Goal: Task Accomplishment & Management: Complete application form

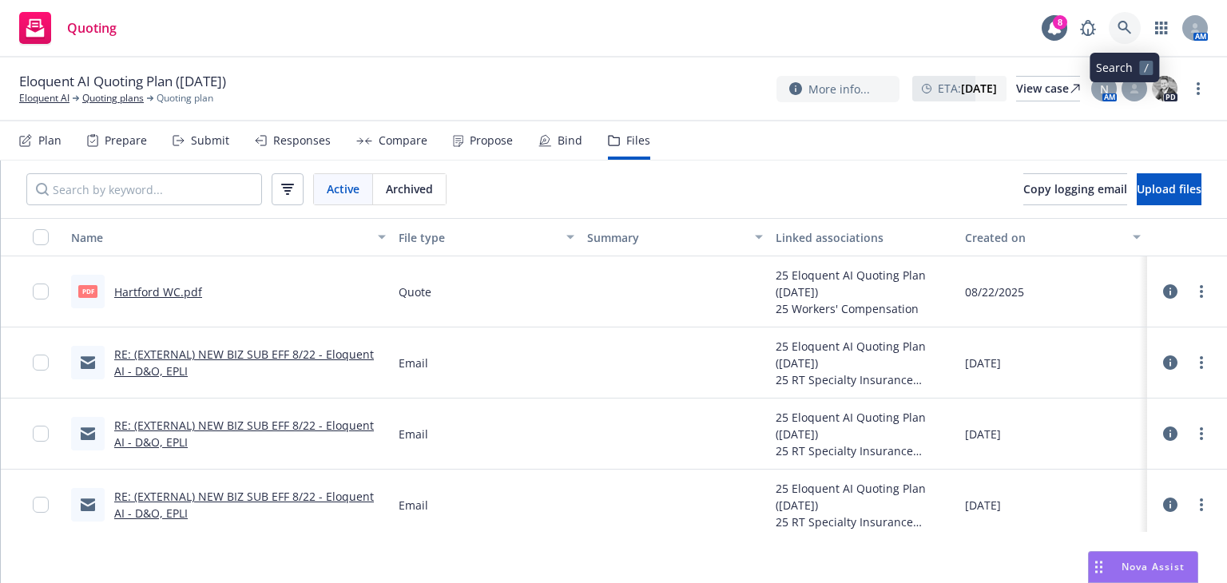
click at [1116, 20] on link at bounding box center [1125, 28] width 32 height 32
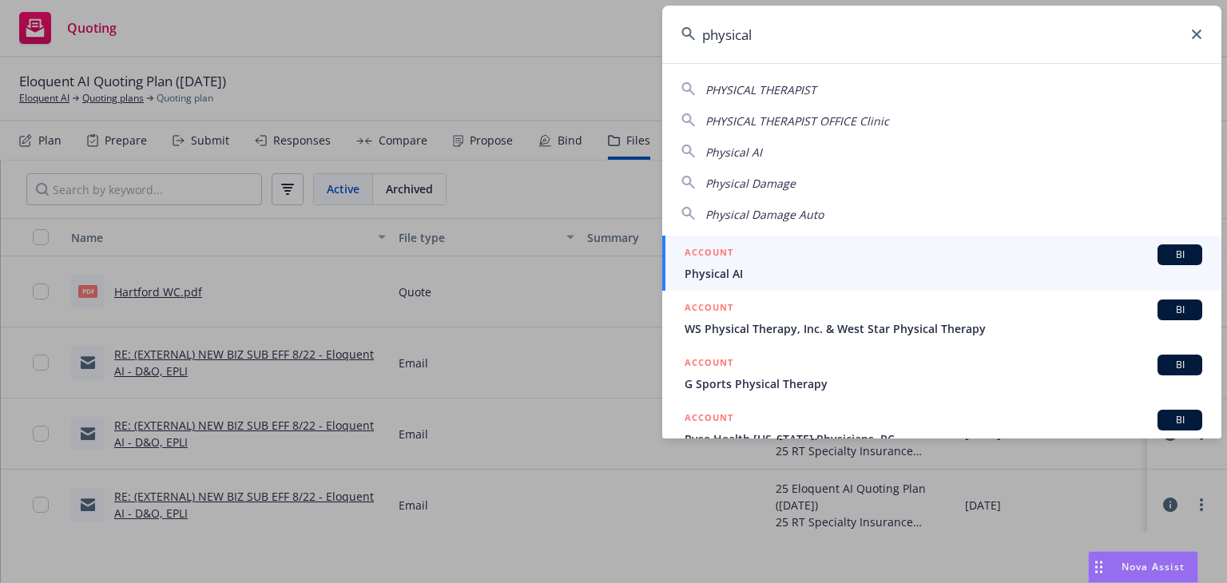
type input "physical"
click at [1083, 271] on span "Physical AI" at bounding box center [944, 273] width 518 height 17
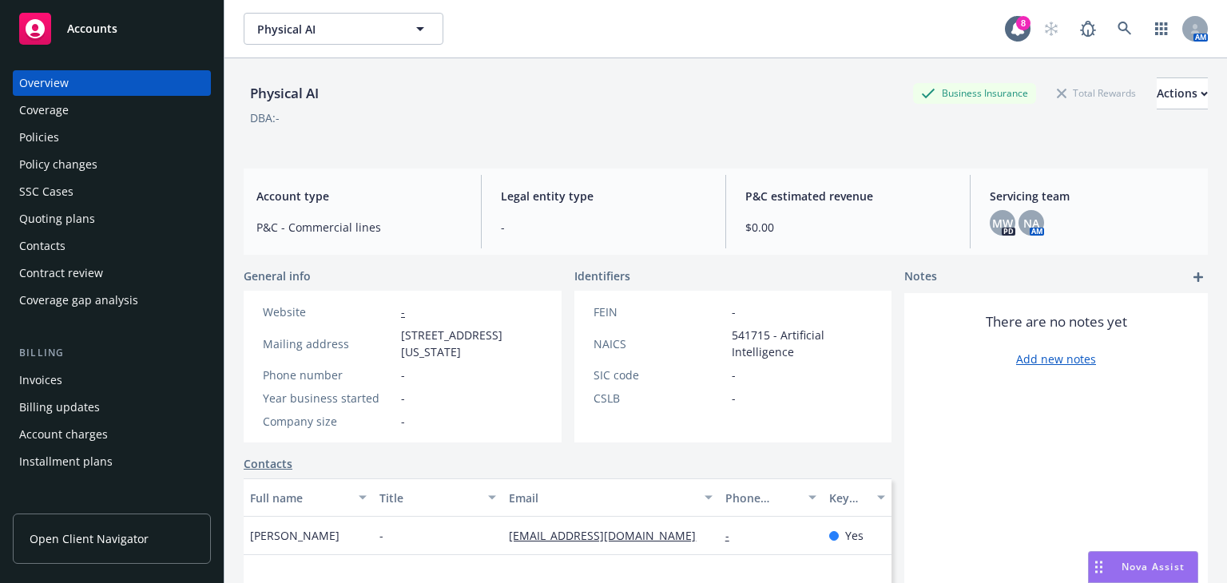
click at [148, 209] on div "Quoting plans" at bounding box center [111, 219] width 185 height 26
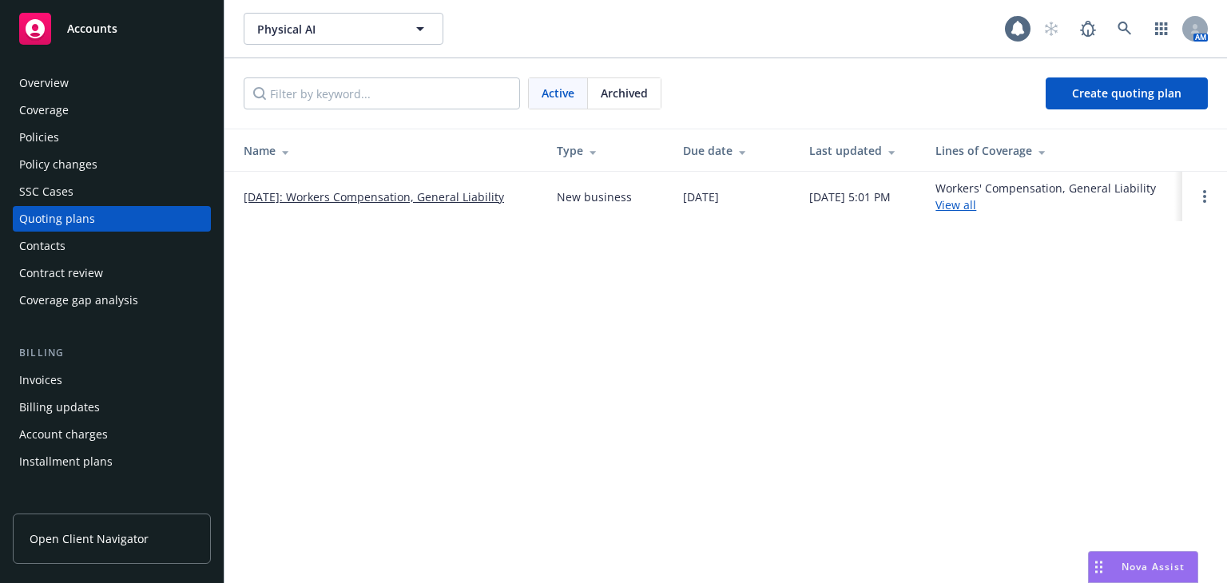
click at [392, 199] on link "[DATE]: Workers Compensation, General Liability" at bounding box center [374, 197] width 260 height 17
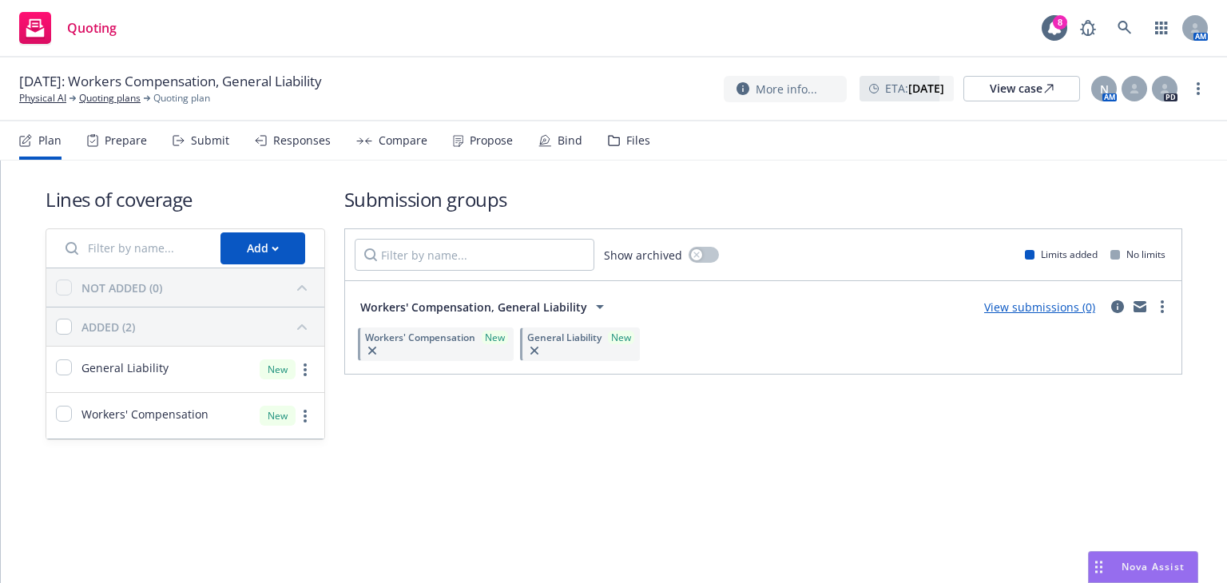
click at [608, 149] on div "Files" at bounding box center [629, 140] width 42 height 38
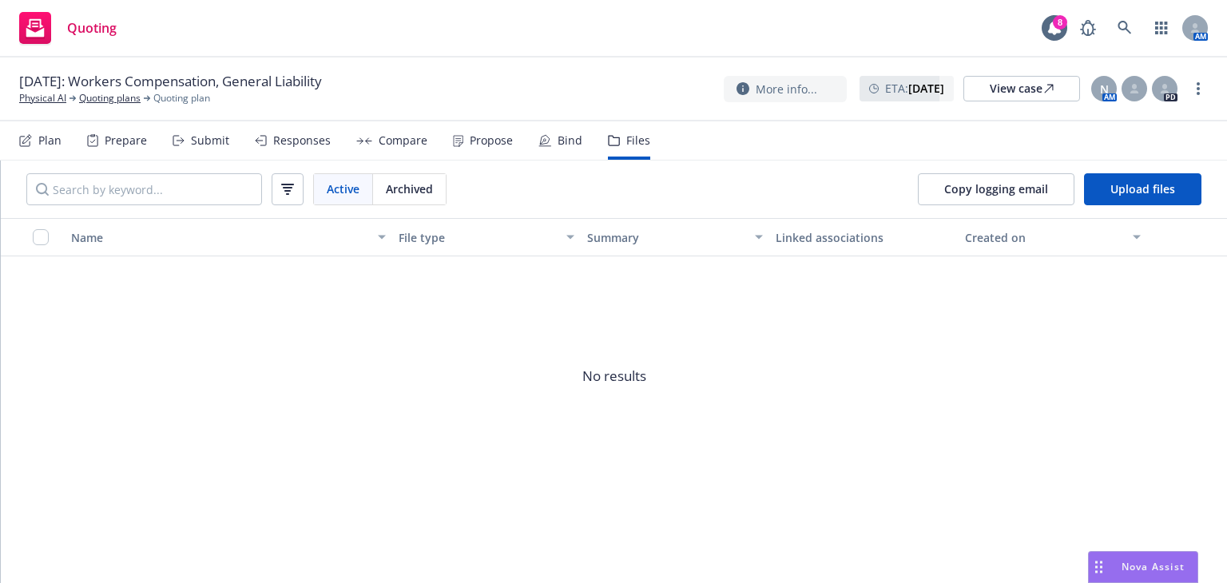
click at [192, 137] on div "Submit" at bounding box center [210, 140] width 38 height 13
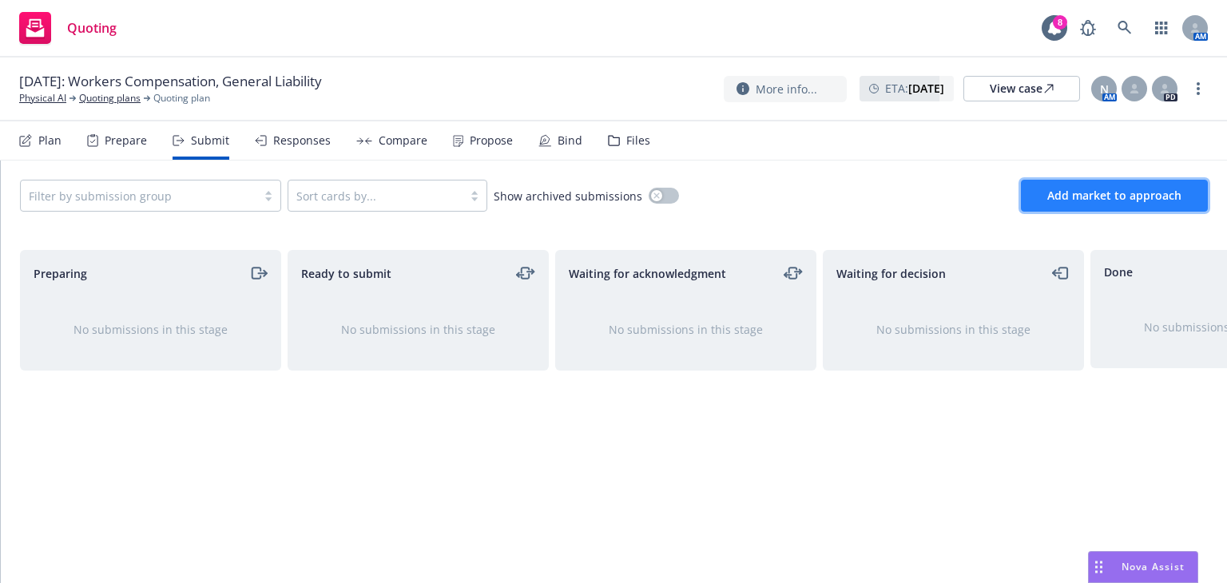
click at [1035, 198] on button "Add market to approach" at bounding box center [1114, 196] width 187 height 32
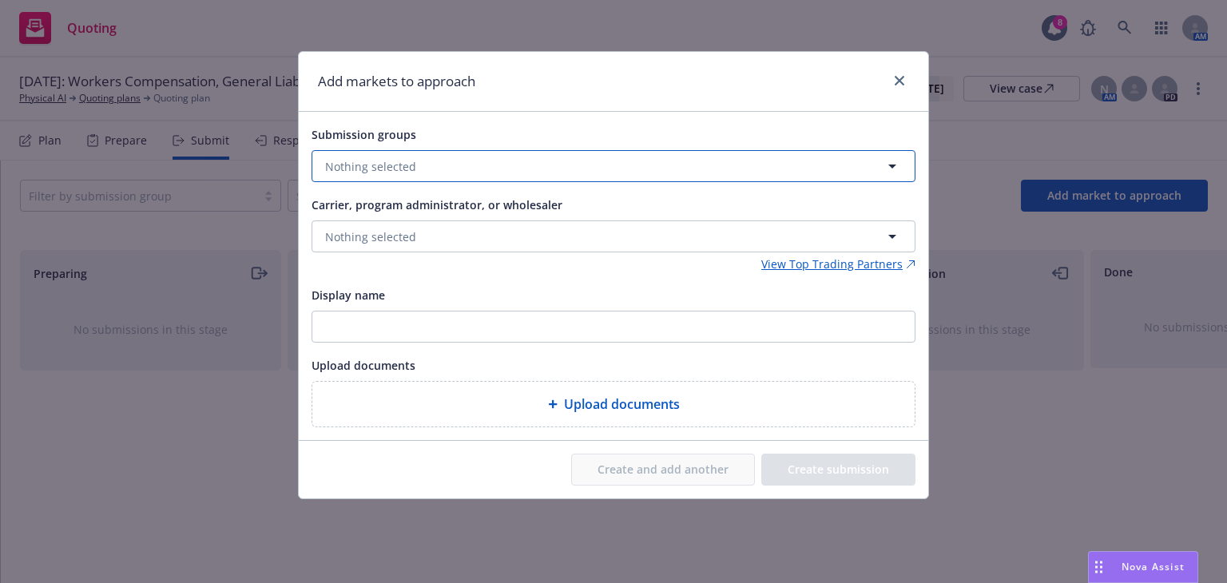
click at [469, 158] on button "Nothing selected" at bounding box center [614, 166] width 604 height 32
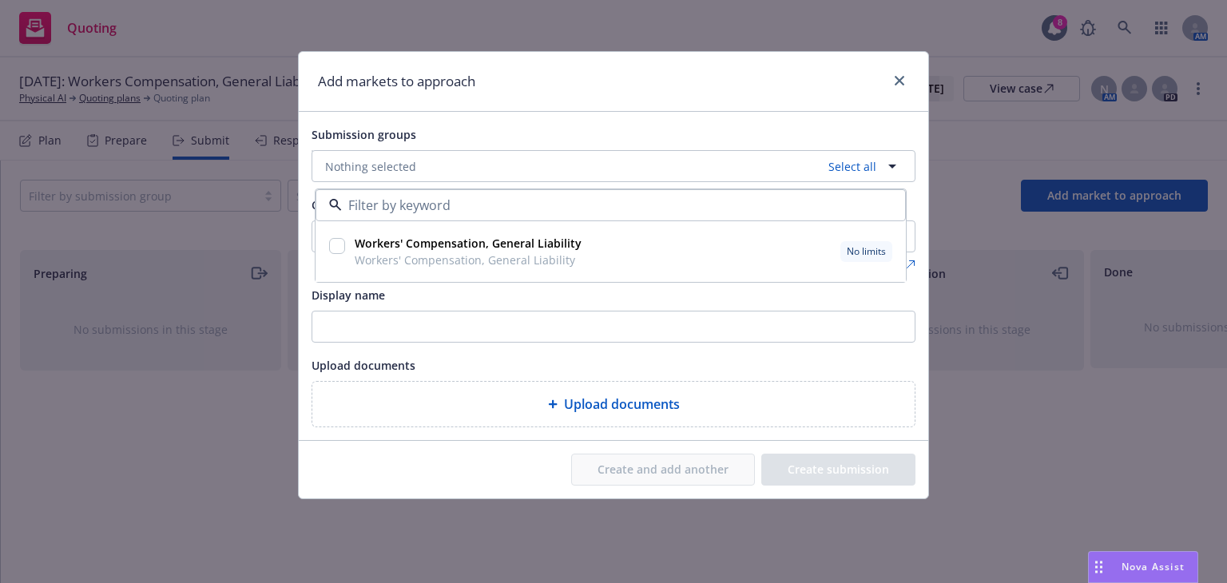
click at [461, 243] on strong "Workers' Compensation, General Liability" at bounding box center [468, 243] width 227 height 15
checkbox input "true"
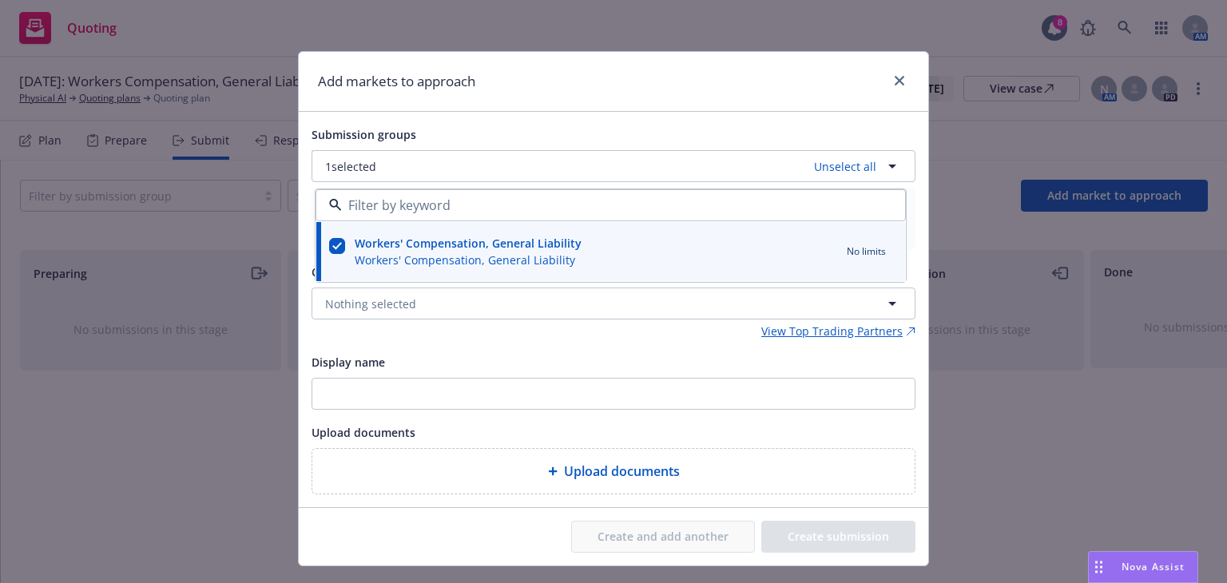
click at [411, 340] on div "Submission groups 1 selected Unselect all Workers' Compensation, General Liabil…" at bounding box center [614, 310] width 604 height 370
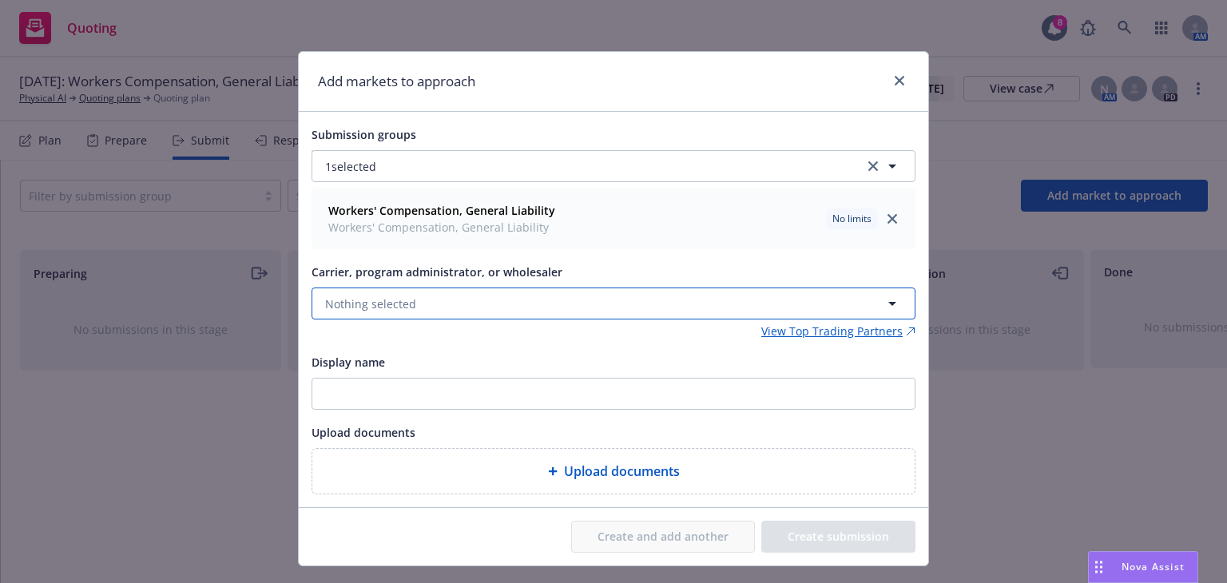
click at [427, 305] on button "Nothing selected" at bounding box center [614, 304] width 604 height 32
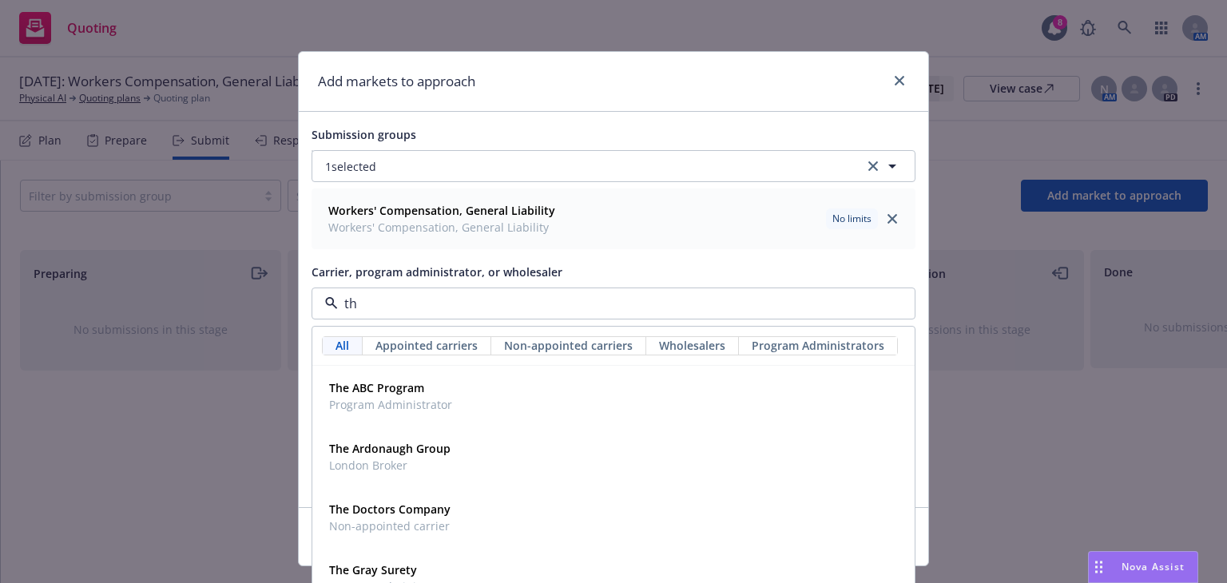
type input "t"
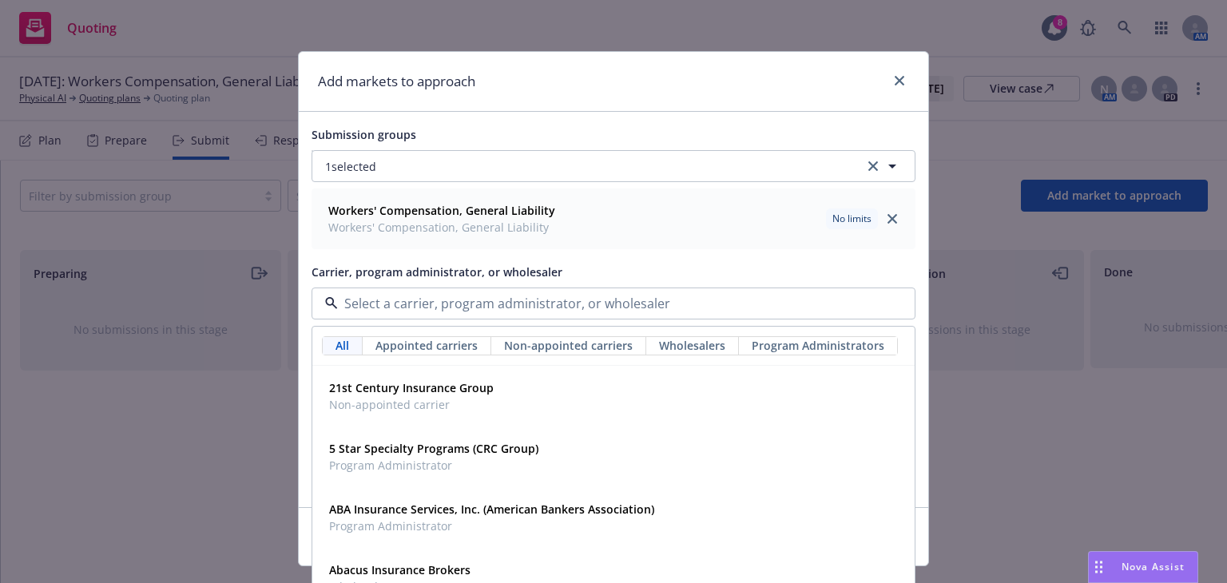
type input "j"
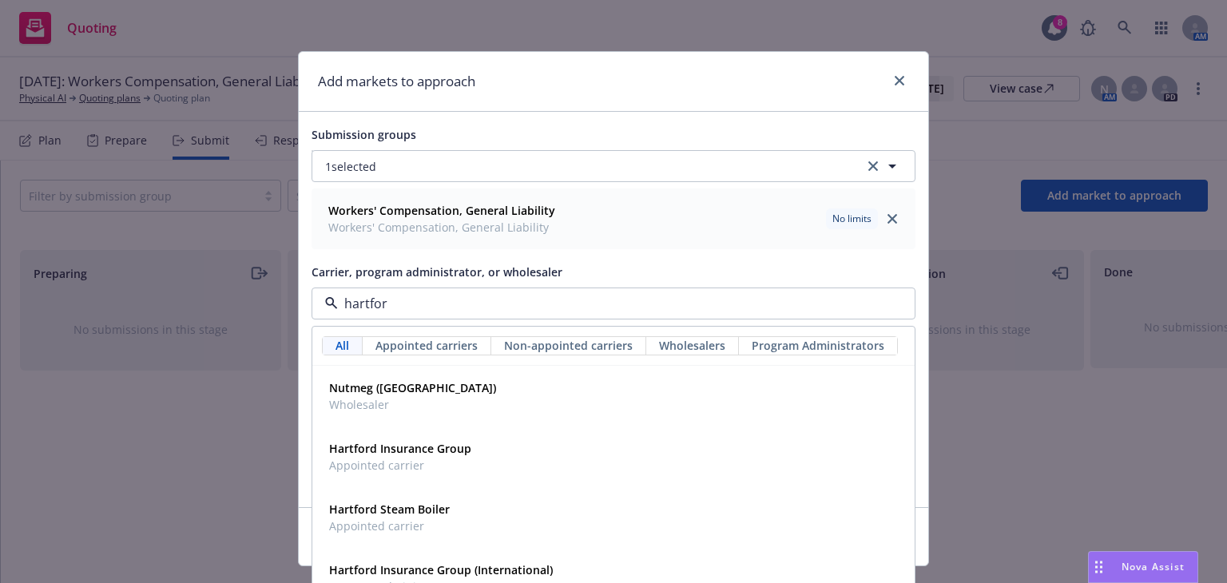
type input "[GEOGRAPHIC_DATA]"
click at [408, 444] on strong "Hartford Insurance Group" at bounding box center [400, 448] width 142 height 15
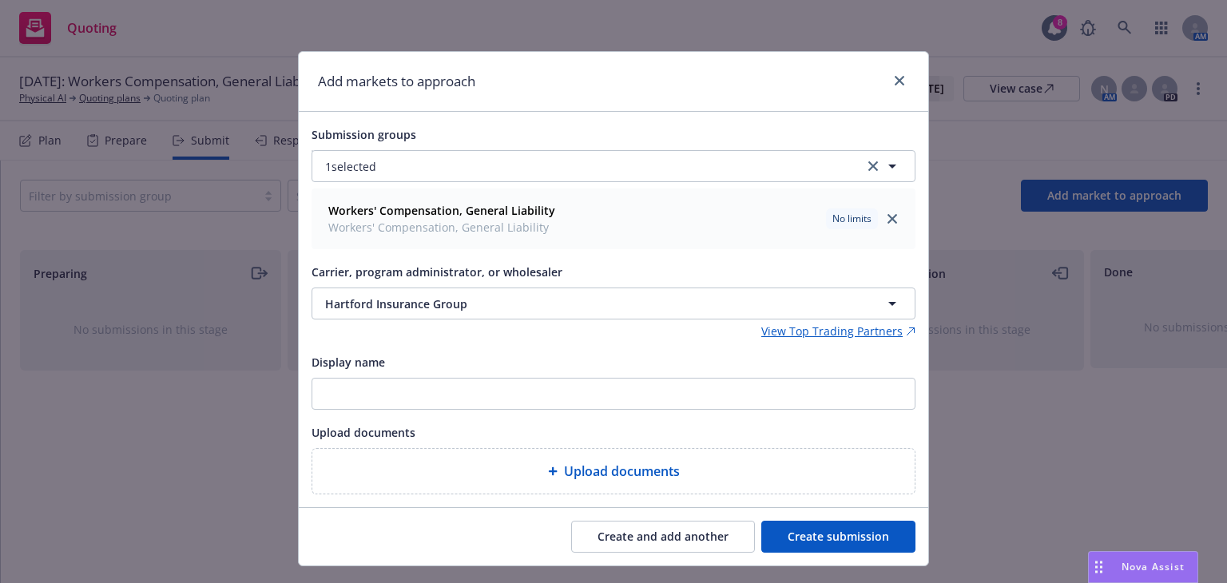
click at [790, 531] on button "Create submission" at bounding box center [838, 537] width 154 height 32
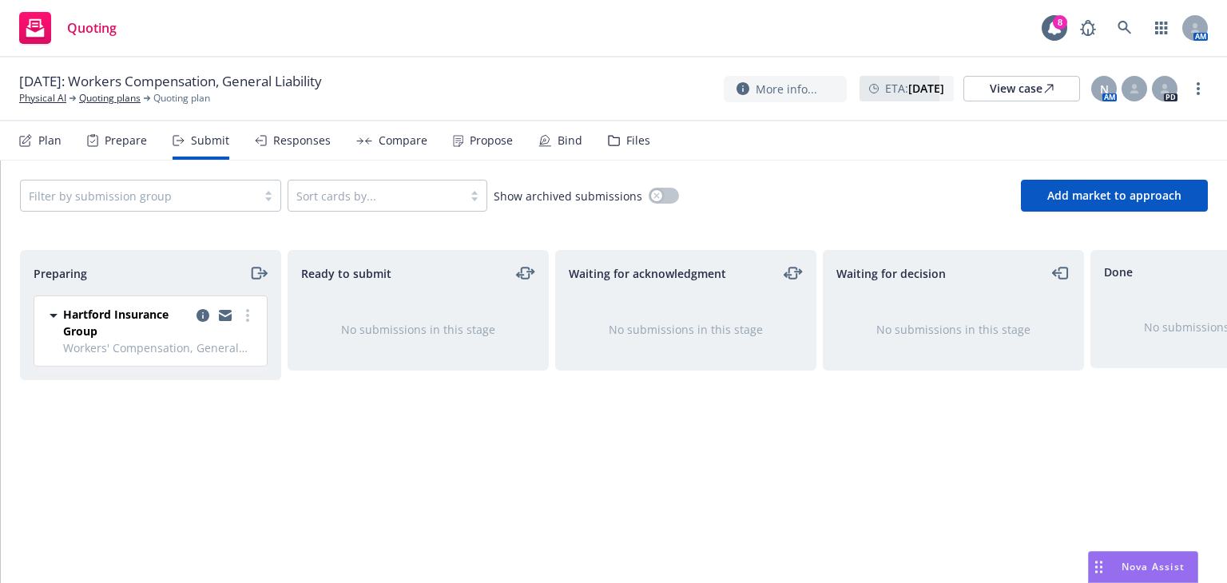
click at [621, 153] on div "Files" at bounding box center [629, 140] width 42 height 38
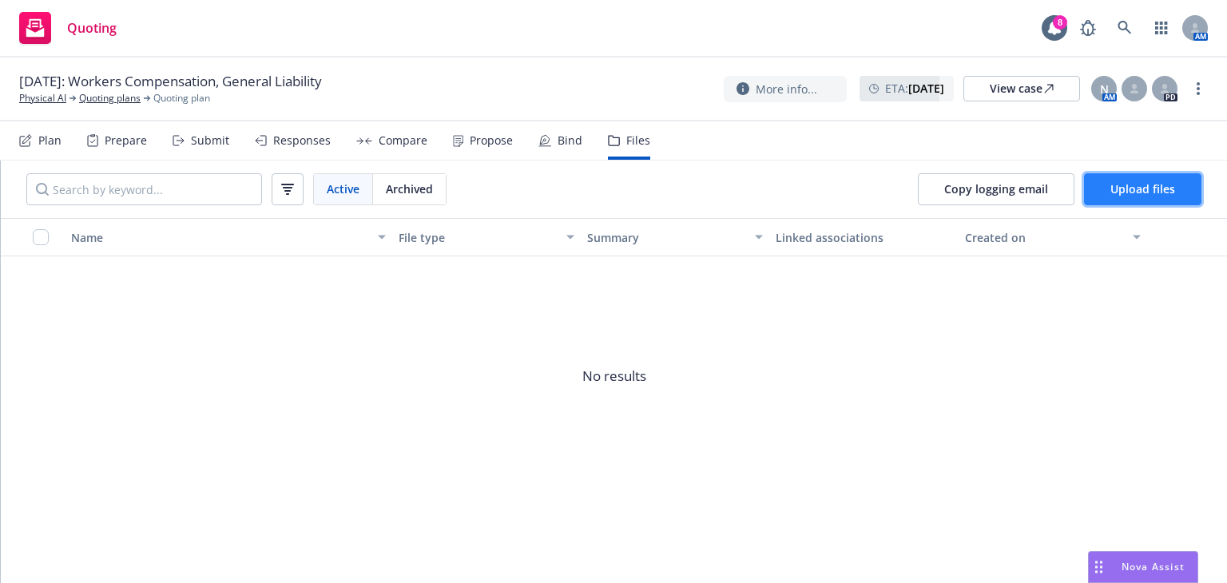
click at [1118, 193] on span "Upload files" at bounding box center [1143, 188] width 65 height 15
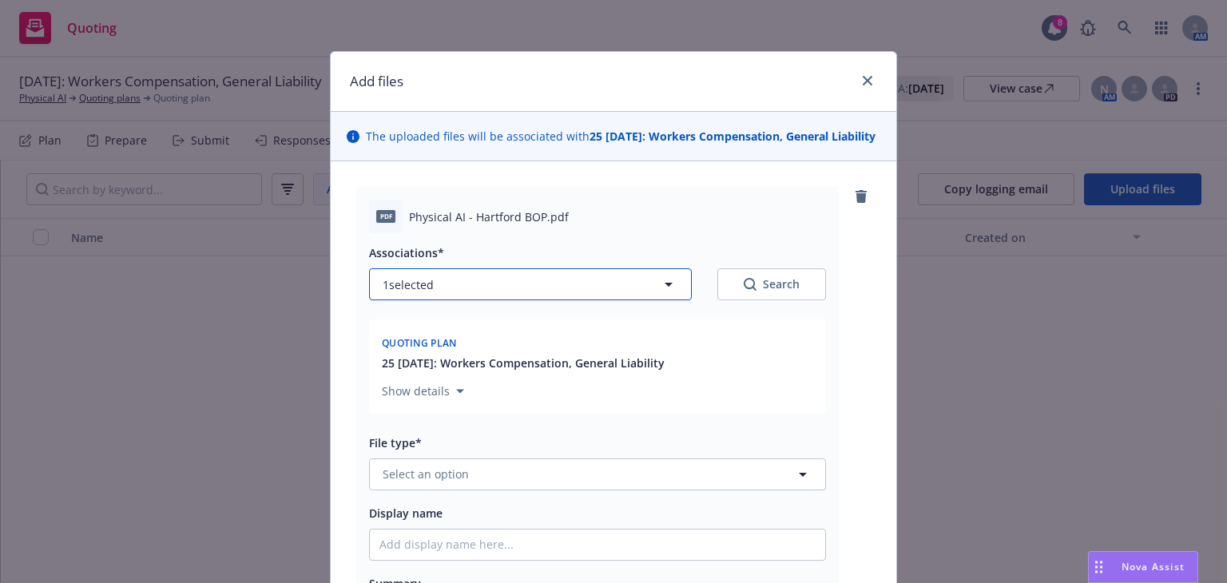
click at [597, 300] on button "1 selected" at bounding box center [530, 284] width 323 height 32
type textarea "x"
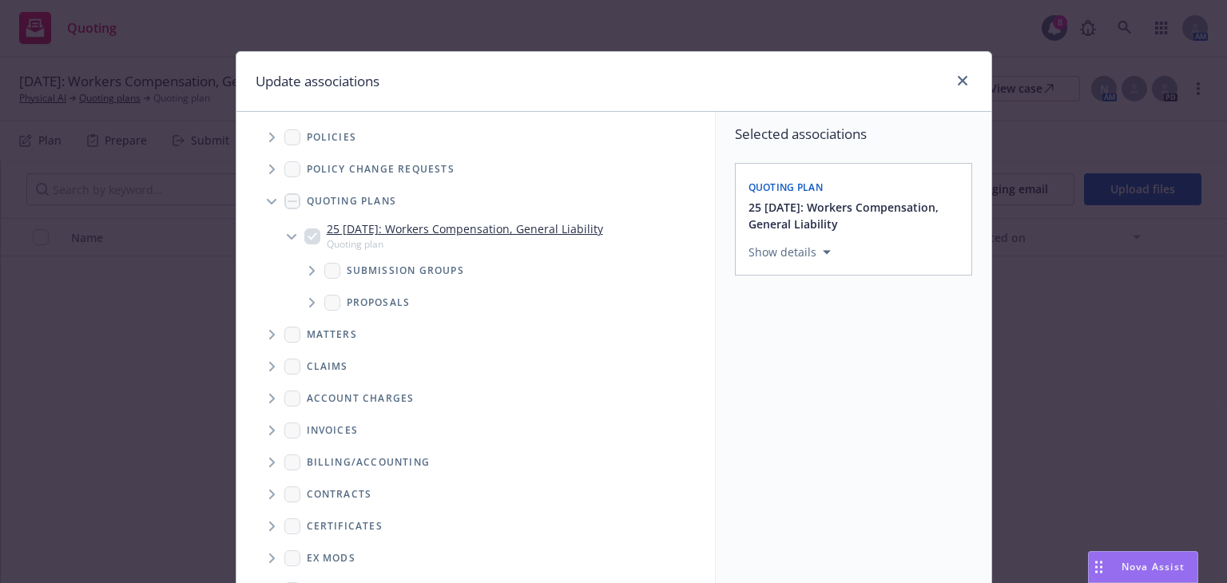
click at [309, 273] on icon "Tree Example" at bounding box center [312, 271] width 6 height 10
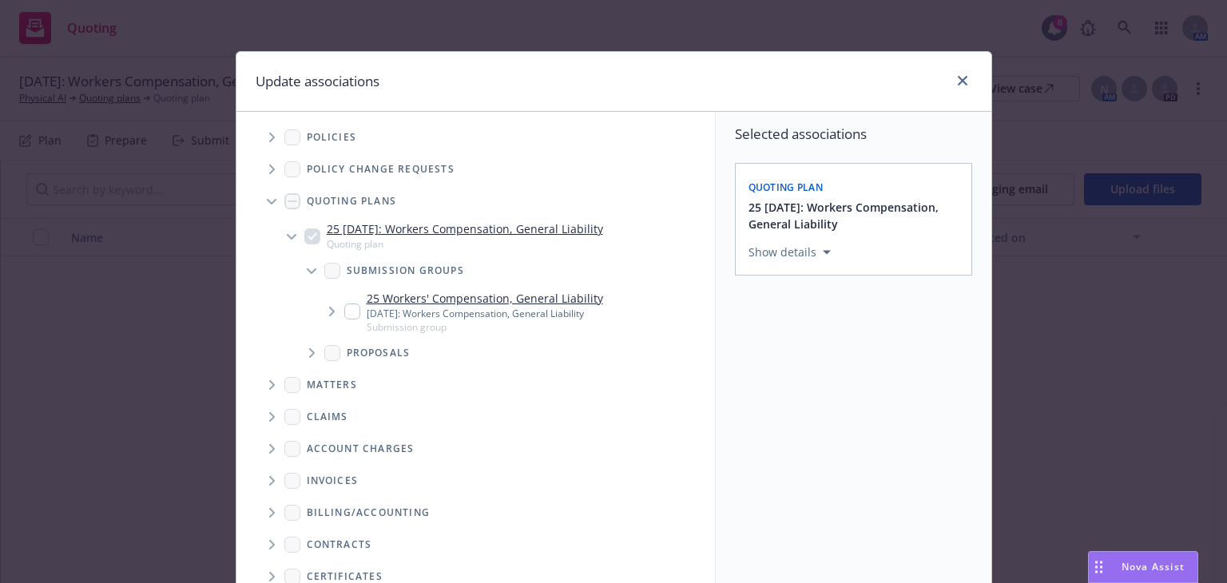
click at [329, 312] on icon "Tree Example" at bounding box center [332, 312] width 6 height 10
click at [349, 354] on icon "Tree Example" at bounding box center [352, 353] width 6 height 10
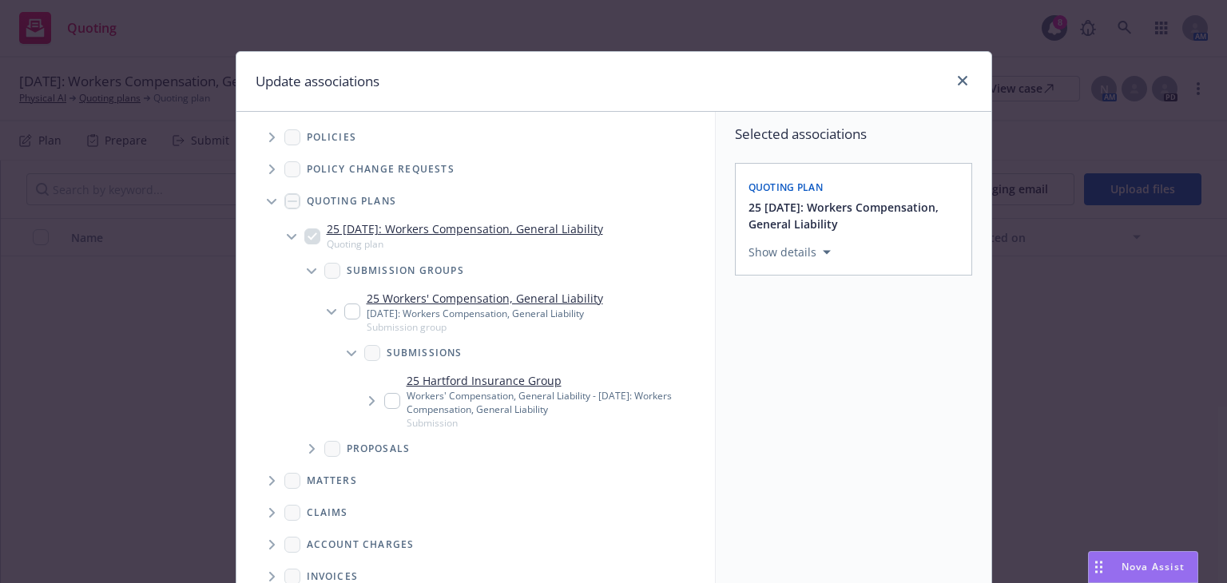
click at [384, 407] on input "Tree Example" at bounding box center [392, 401] width 16 height 16
checkbox input "true"
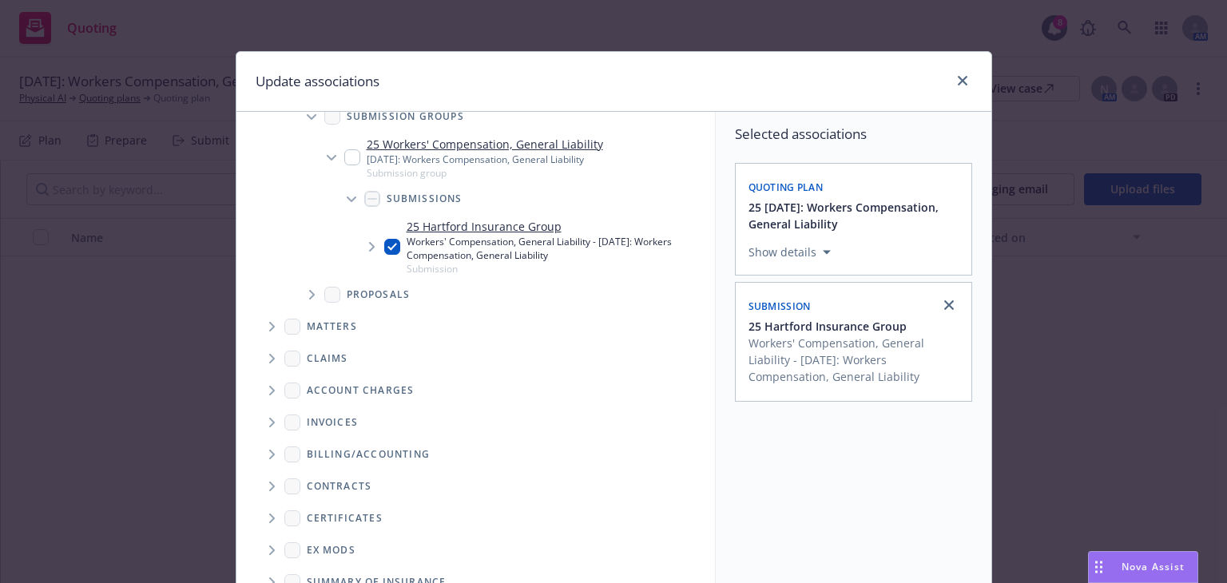
scroll to position [211, 0]
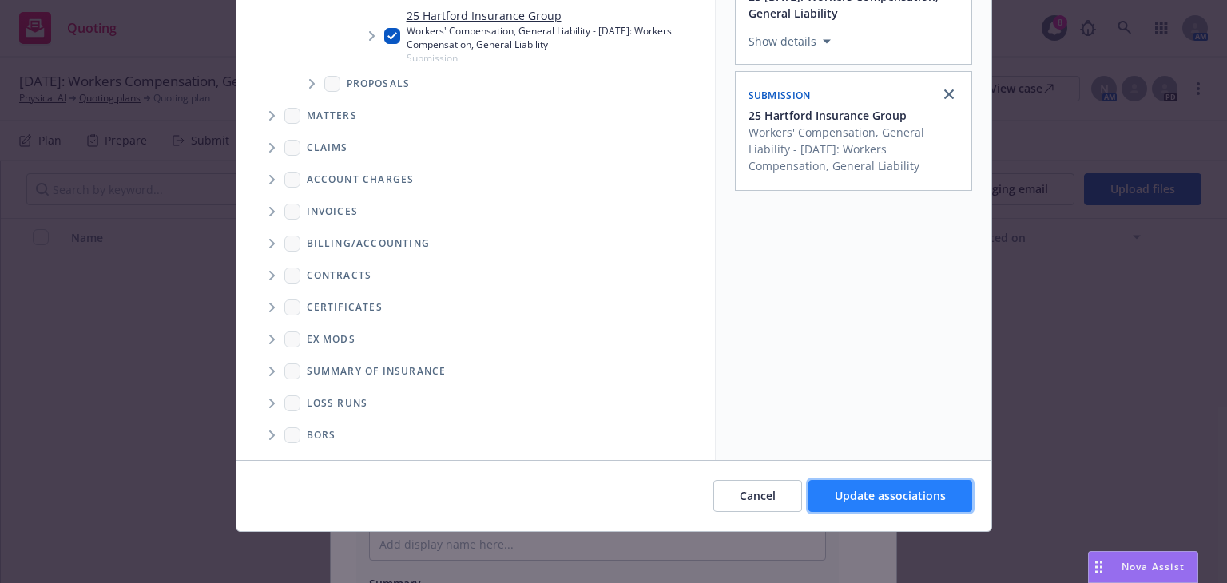
click at [864, 507] on button "Update associations" at bounding box center [891, 496] width 164 height 32
type textarea "x"
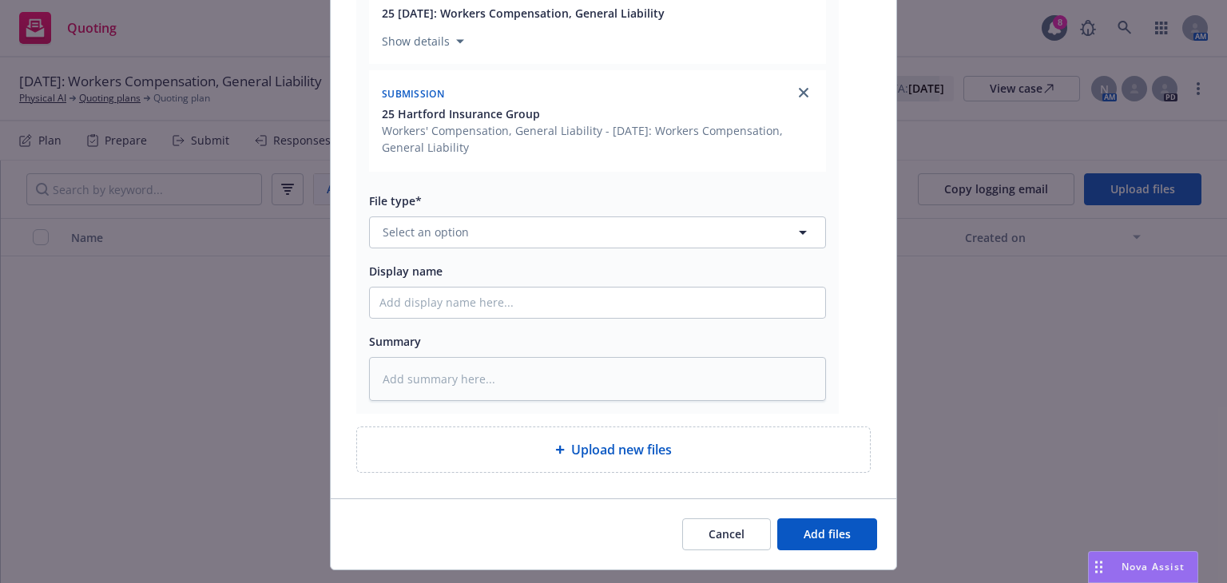
scroll to position [348, 0]
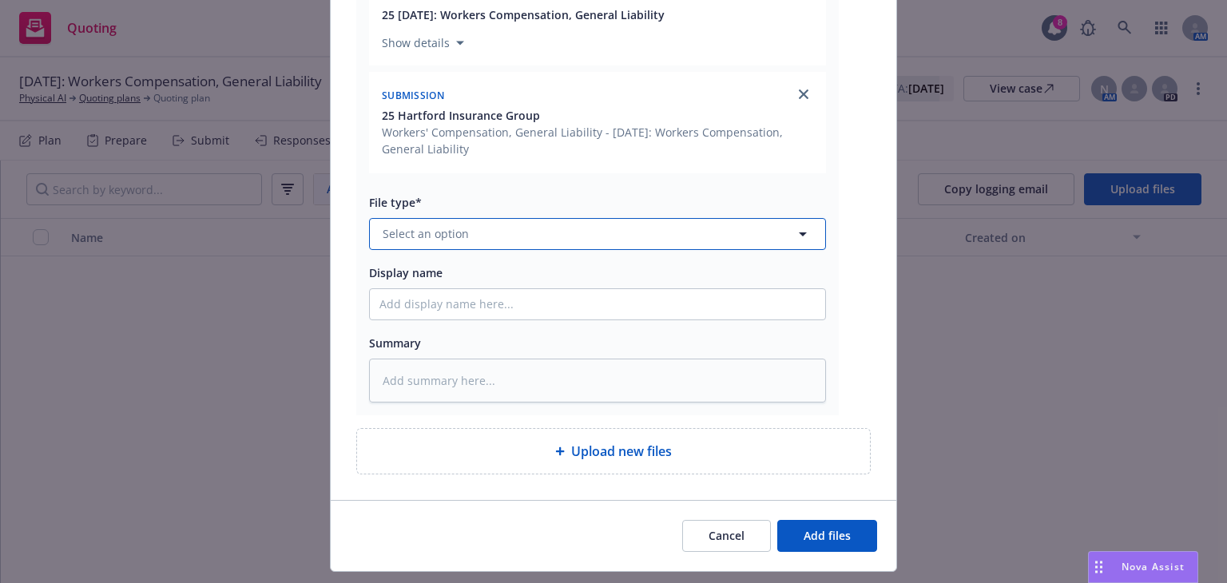
click at [518, 250] on button "Select an option" at bounding box center [597, 234] width 457 height 32
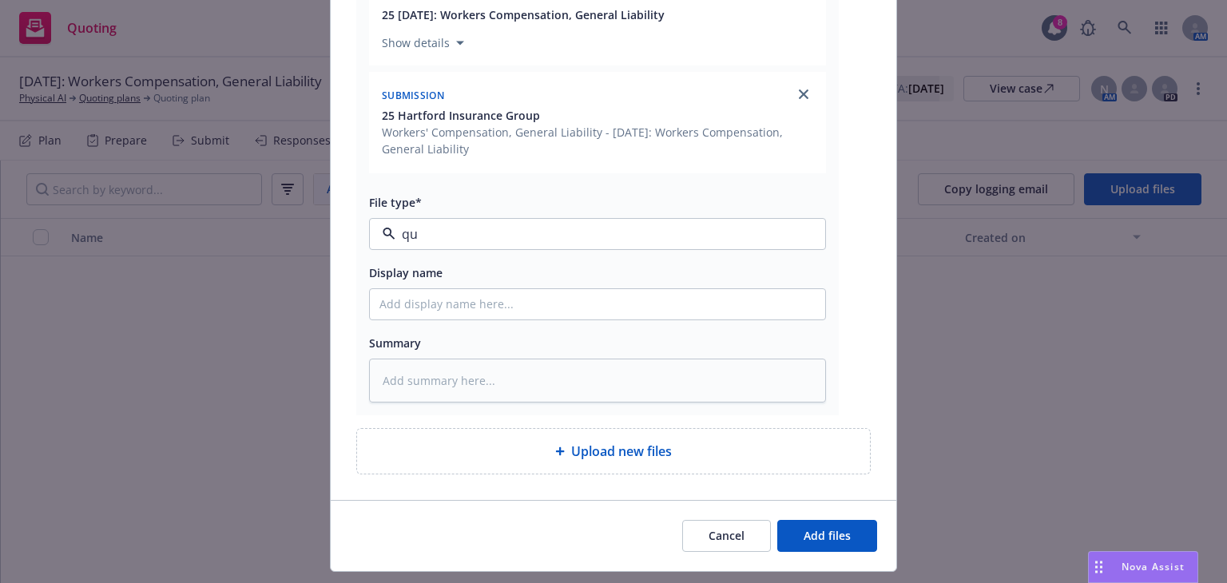
type input "quo"
click at [502, 290] on div "Quote" at bounding box center [598, 278] width 436 height 23
type textarea "x"
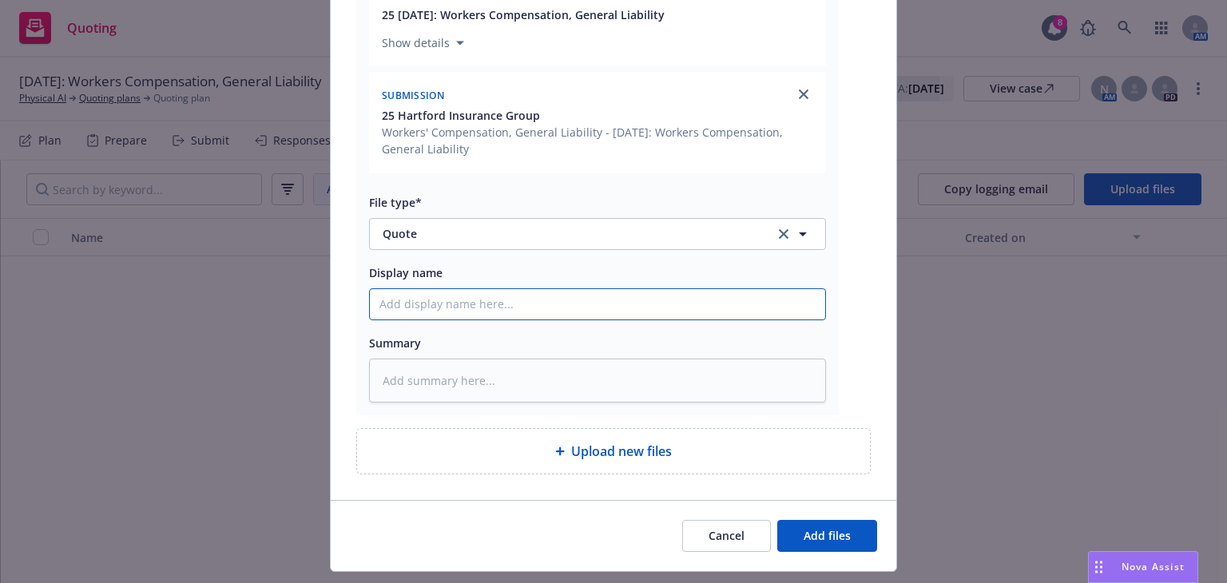
click at [494, 313] on input "Display name" at bounding box center [597, 304] width 455 height 30
type input "Hartford BOP"
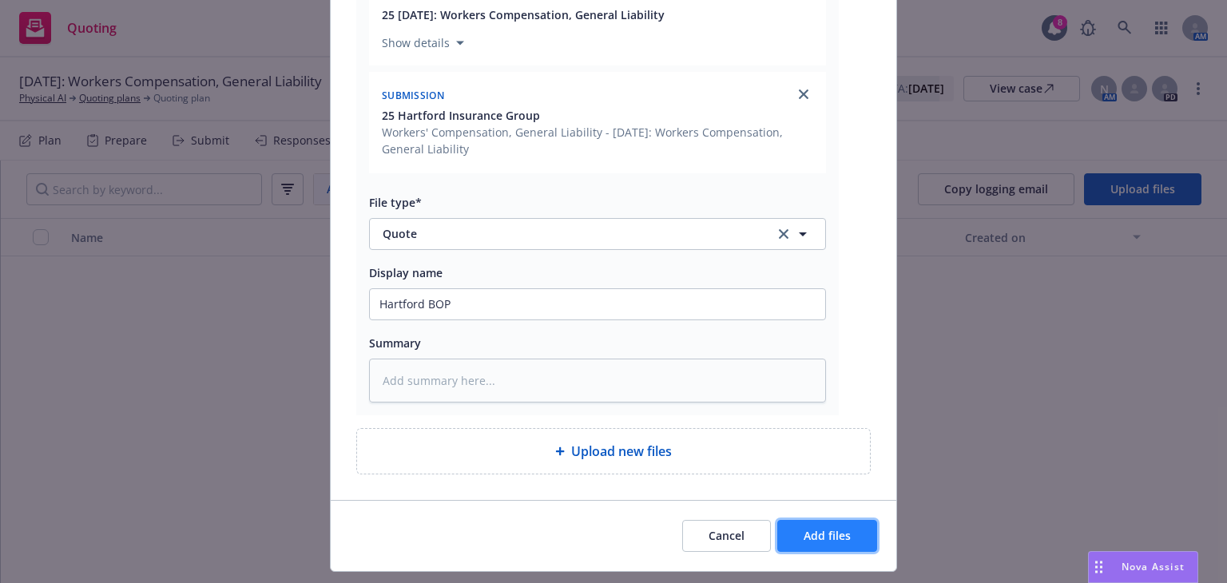
click at [804, 542] on span "Add files" at bounding box center [827, 535] width 47 height 15
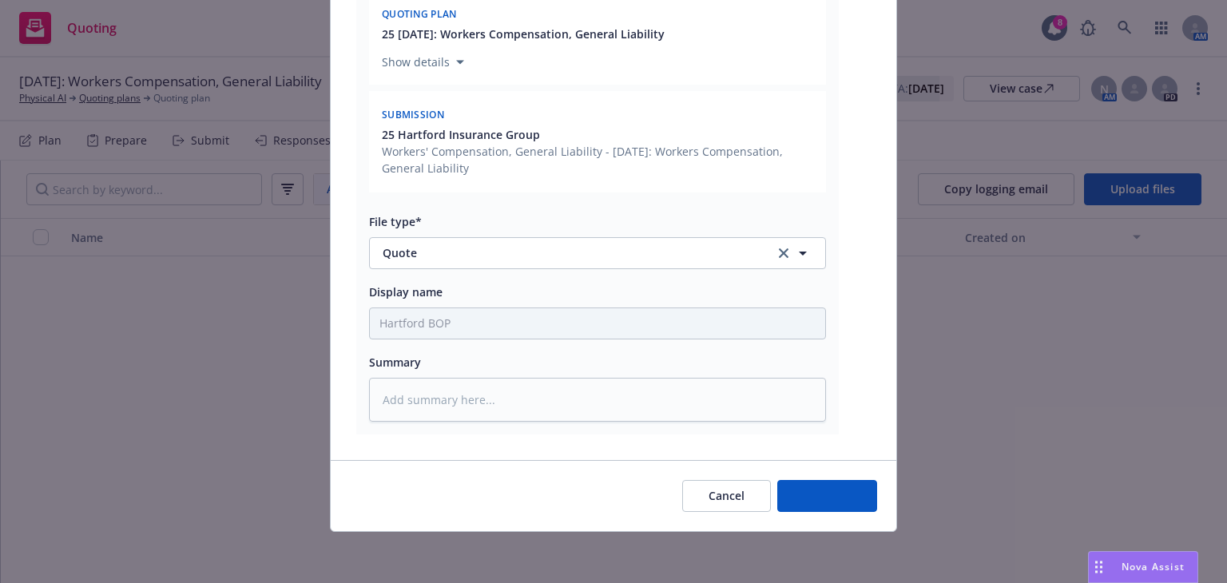
scroll to position [344, 0]
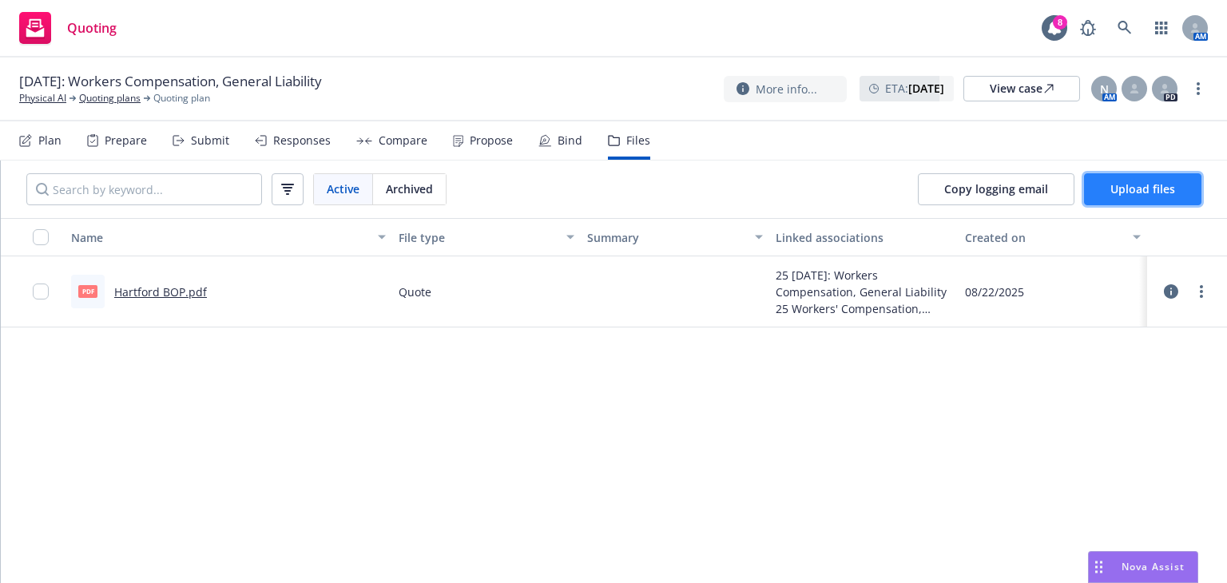
click at [1119, 178] on button "Upload files" at bounding box center [1142, 189] width 117 height 32
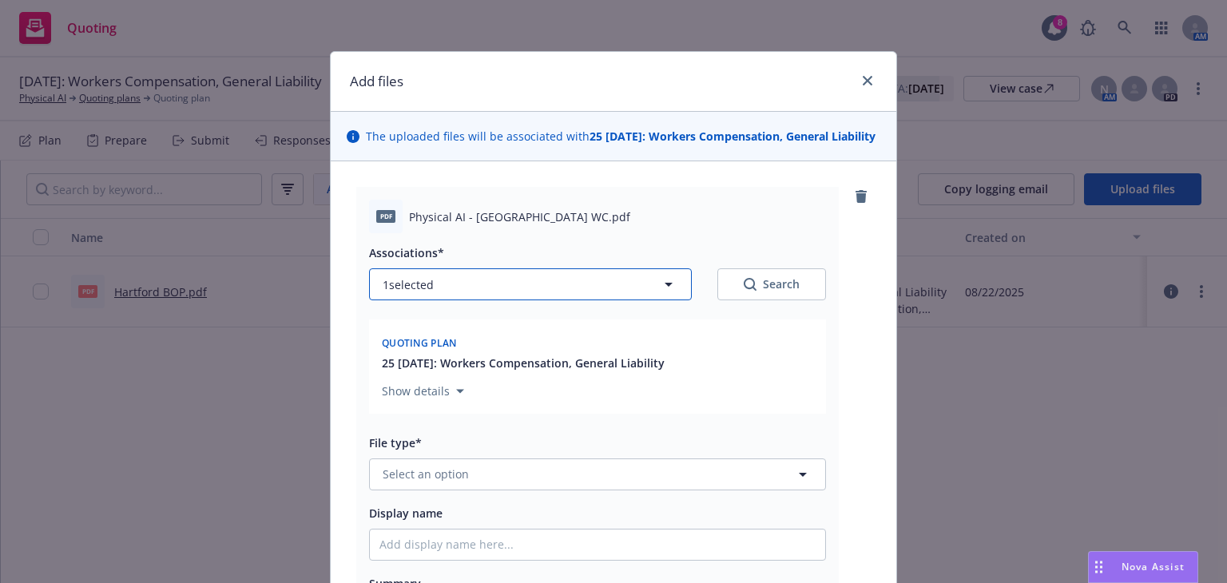
click at [508, 285] on button "1 selected" at bounding box center [530, 284] width 323 height 32
type textarea "x"
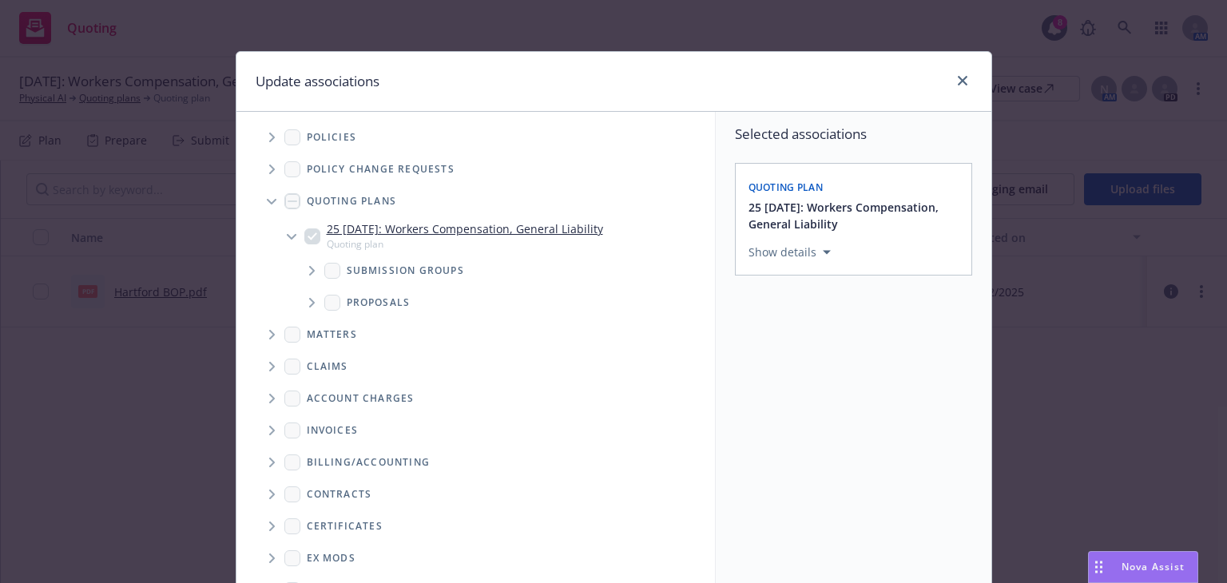
click at [309, 266] on icon "Tree Example" at bounding box center [312, 271] width 6 height 10
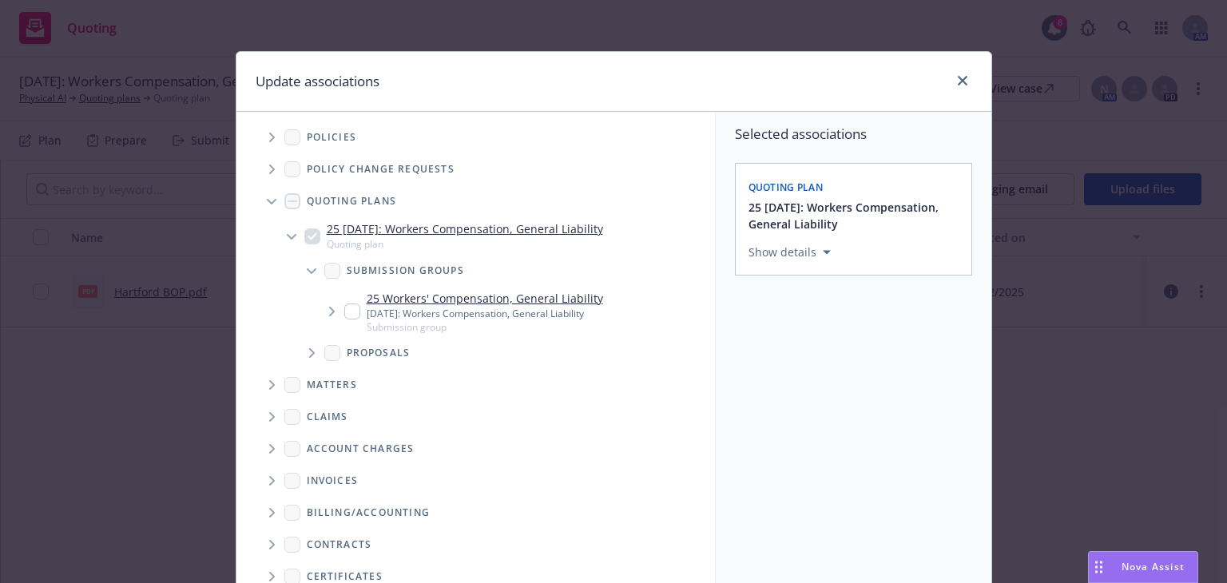
click at [321, 309] on span "Tree Example" at bounding box center [332, 312] width 26 height 26
click at [340, 356] on span "Tree Example" at bounding box center [352, 353] width 26 height 26
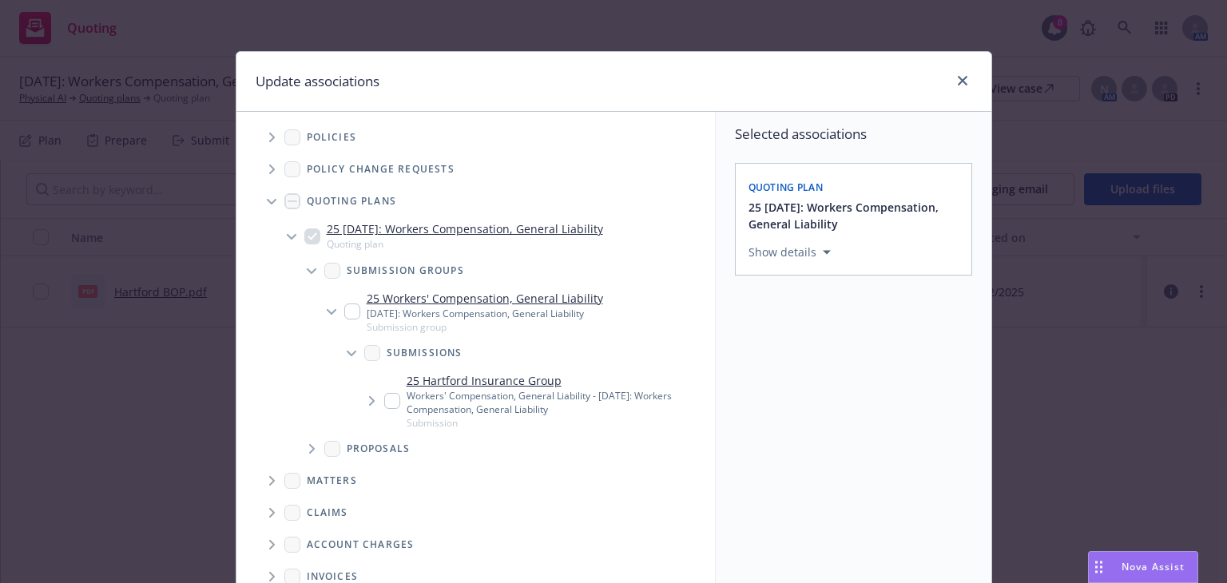
click at [367, 378] on div "25 Hartford Insurance Group Workers' Compensation, General Liability - [DATE]: …" at bounding box center [533, 401] width 363 height 64
checkbox input "true"
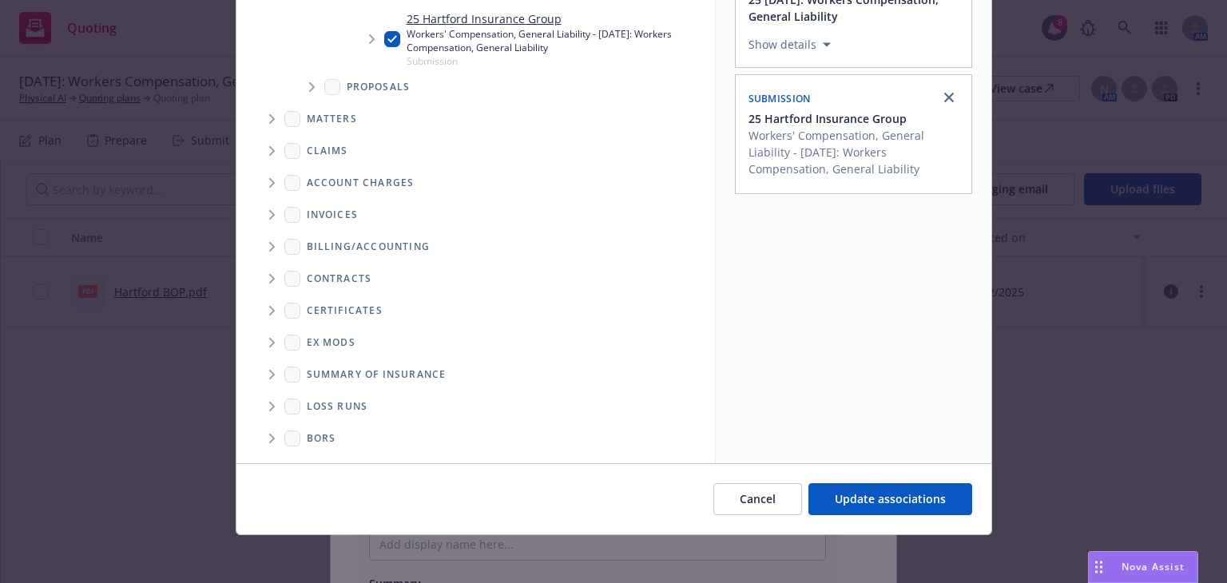
scroll to position [211, 0]
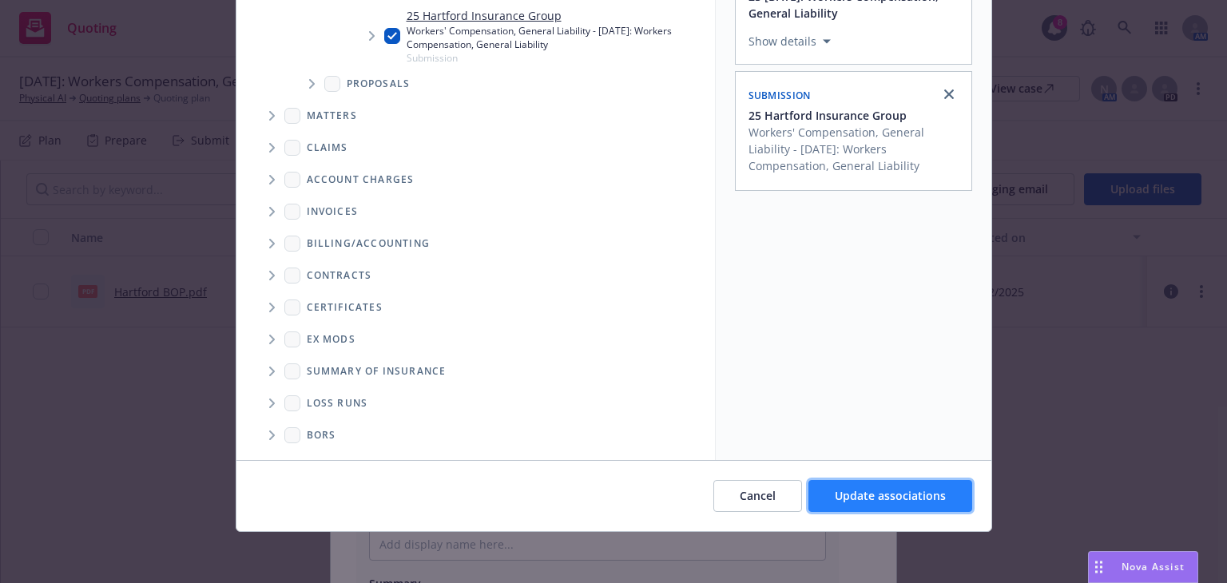
click at [862, 505] on button "Update associations" at bounding box center [891, 496] width 164 height 32
type textarea "x"
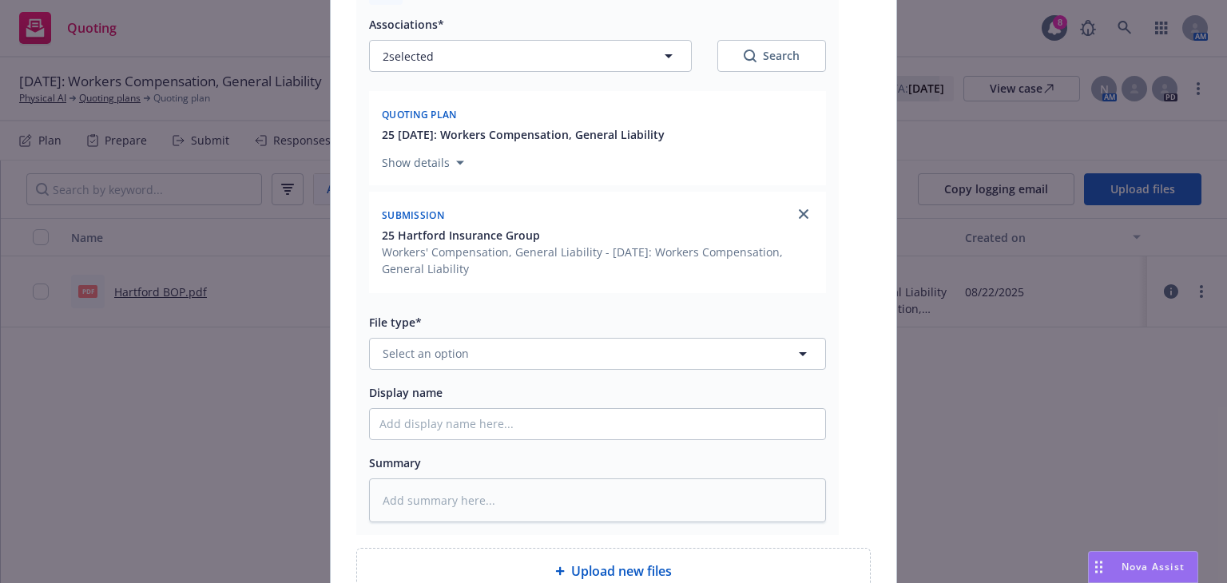
scroll to position [230, 0]
click at [515, 361] on button "Select an option" at bounding box center [597, 352] width 457 height 32
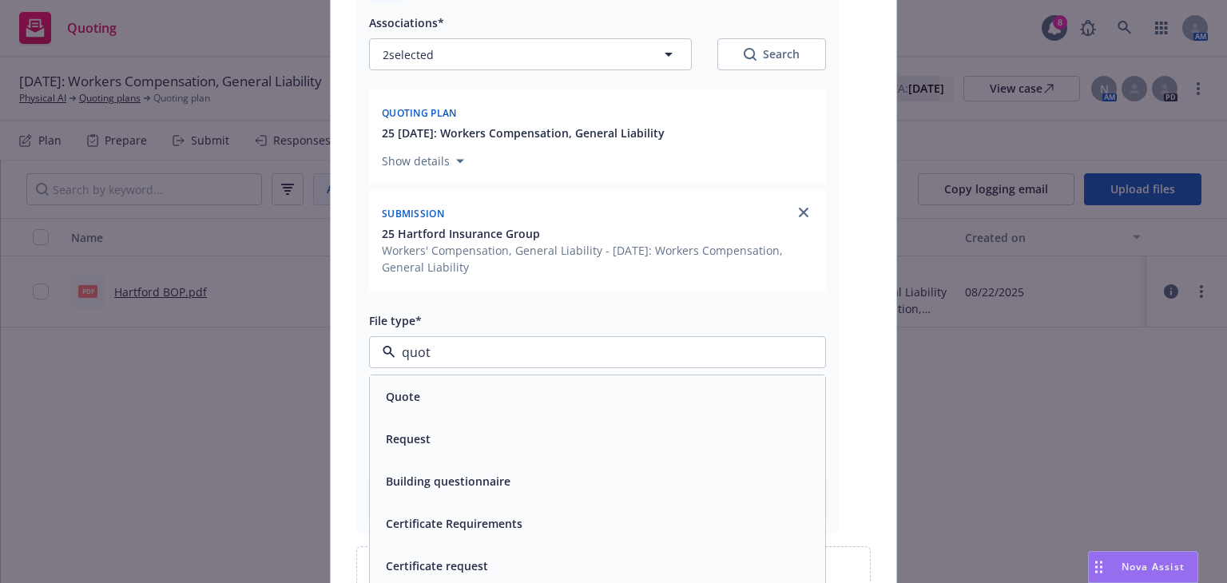
type input "quote"
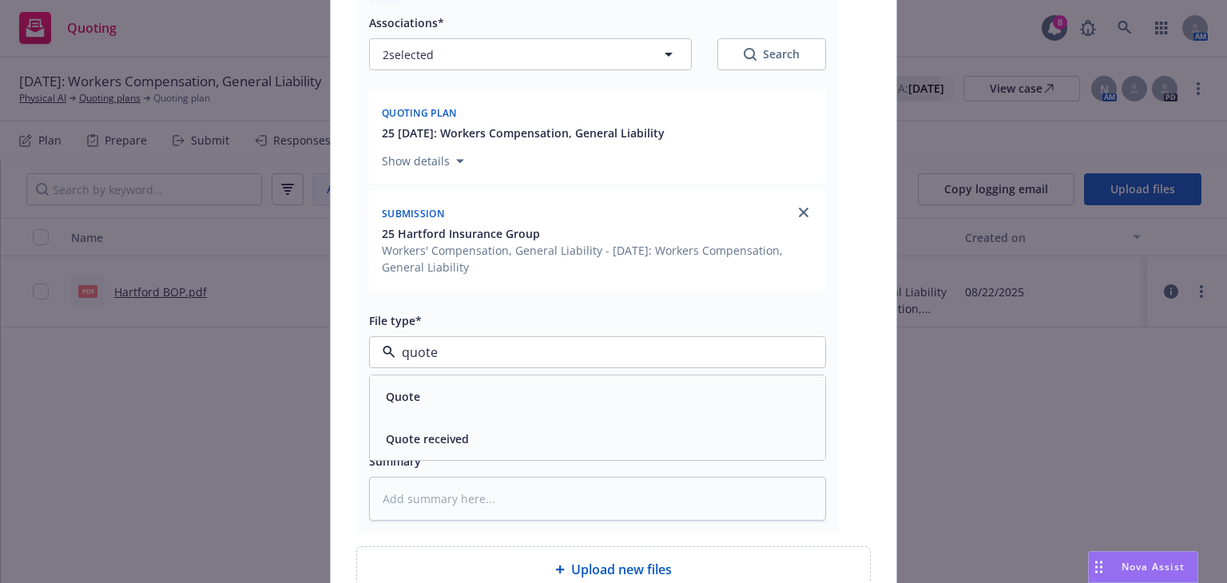
click at [486, 395] on div "Quote" at bounding box center [597, 397] width 455 height 42
click at [475, 436] on input "Display name" at bounding box center [597, 422] width 455 height 30
type textarea "x"
type input "H"
type textarea "x"
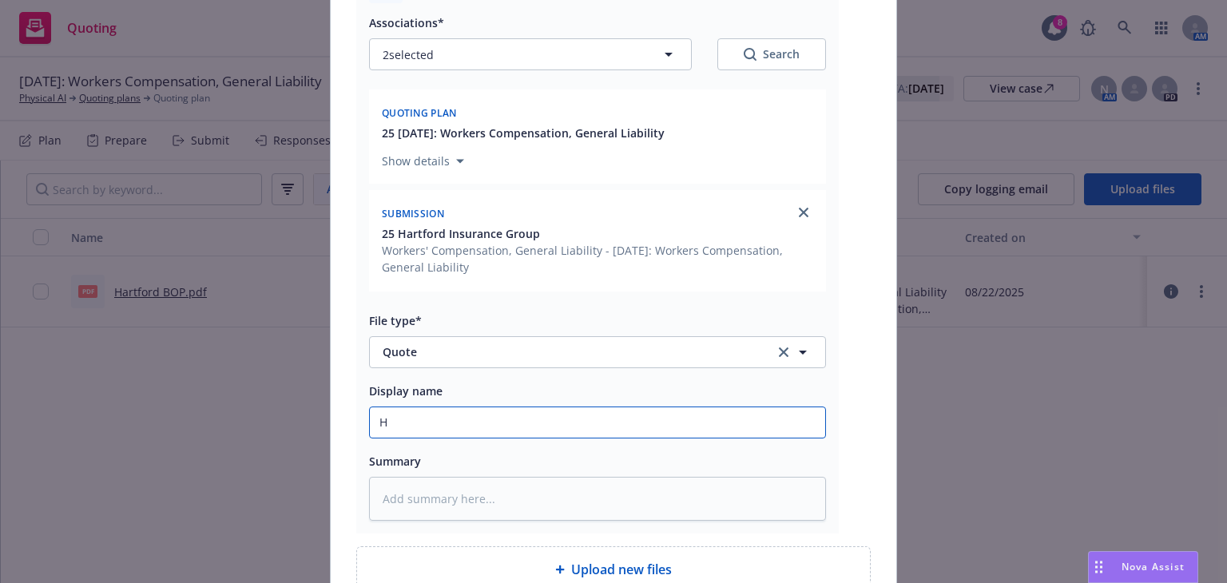
type input "Ha"
type textarea "x"
type input "Har"
type textarea "x"
type input "Hartford WC"
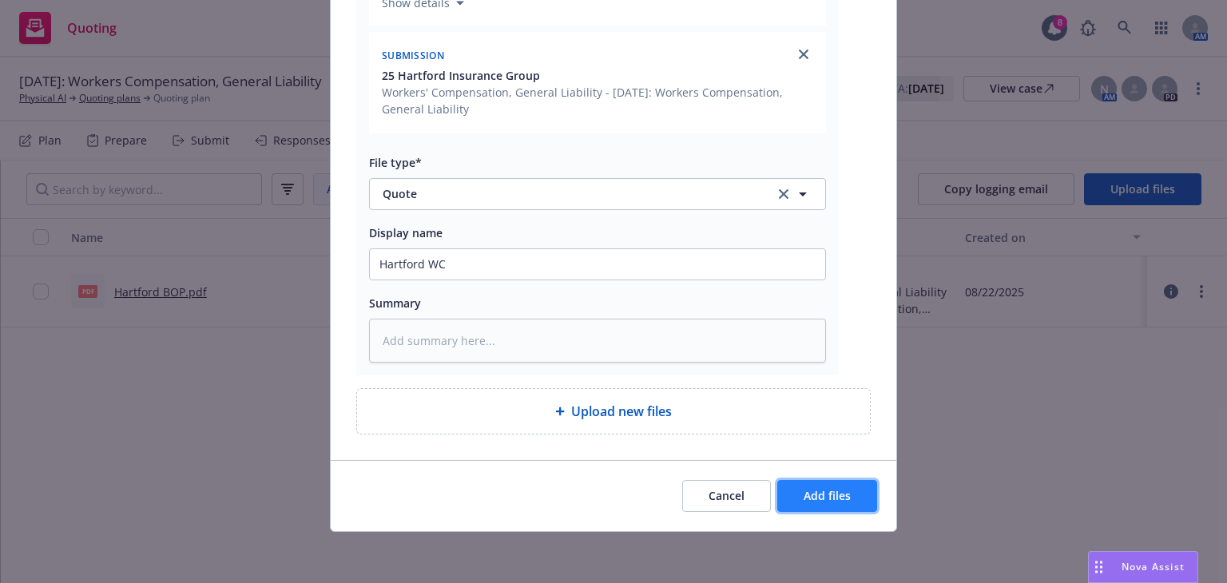
click at [820, 507] on button "Add files" at bounding box center [827, 496] width 100 height 32
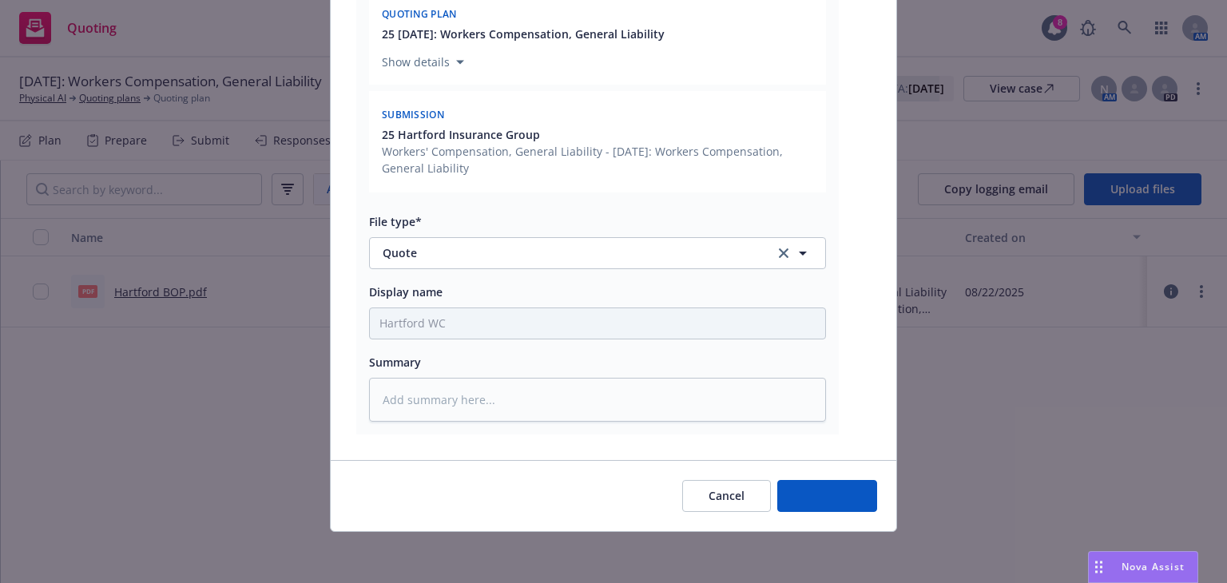
type textarea "x"
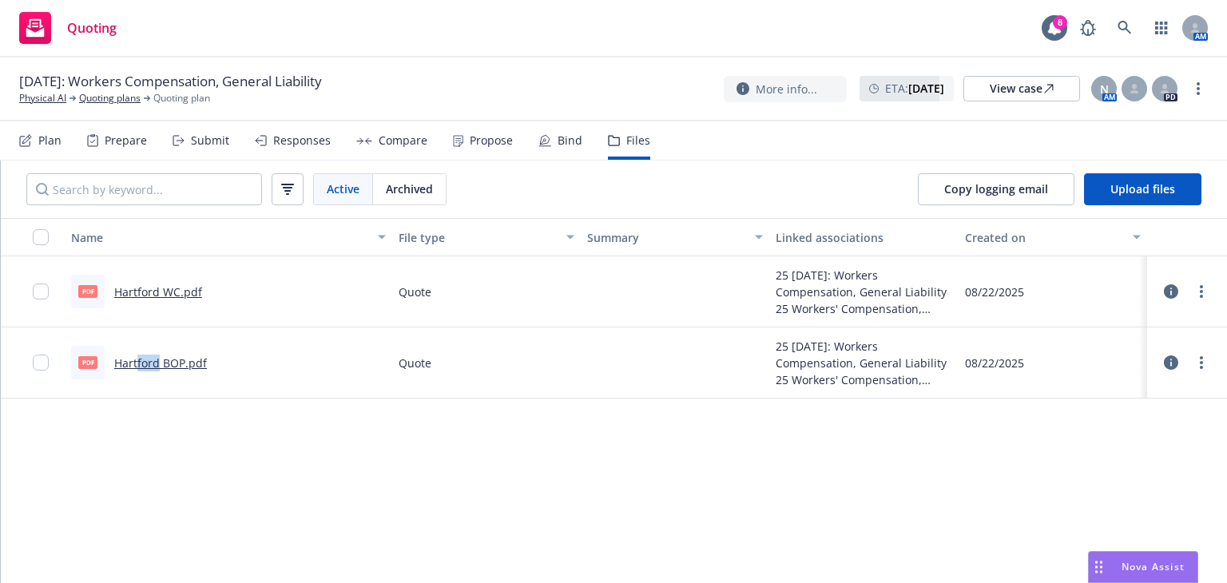
drag, startPoint x: 160, startPoint y: 358, endPoint x: 137, endPoint y: 362, distance: 23.5
click at [137, 362] on link "Hartford BOP.pdf" at bounding box center [160, 363] width 93 height 15
